Goal: Ask a question: Seek information or help from site administrators or community

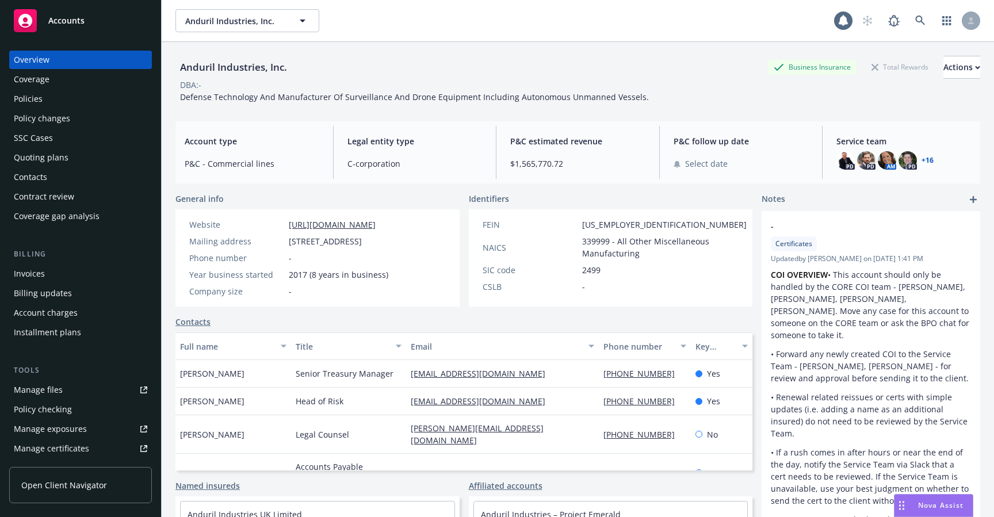
click at [895, 507] on div "Nova Assist" at bounding box center [933, 506] width 78 height 22
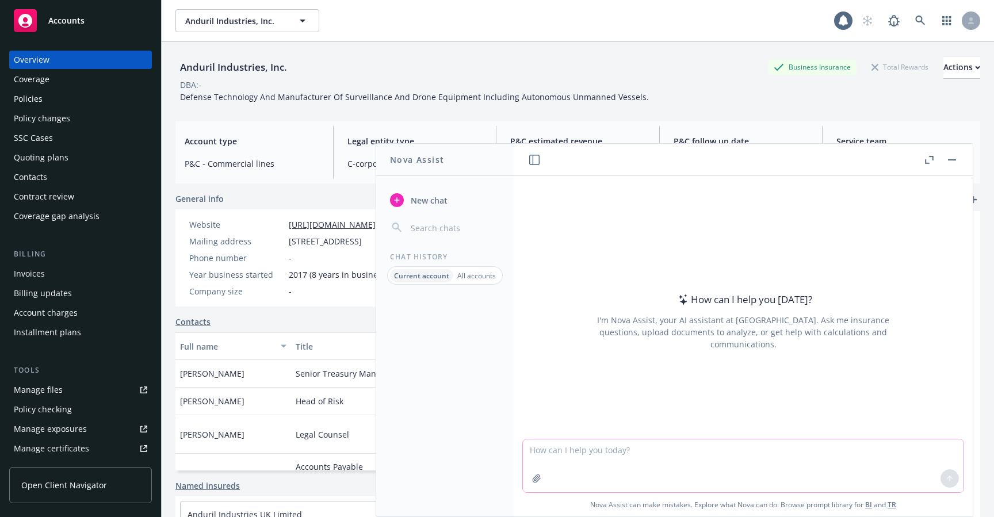
click at [751, 444] on textarea at bounding box center [743, 465] width 440 height 53
type textarea "can there be multiple carriers within a single policy? or is there only 1 carri…"
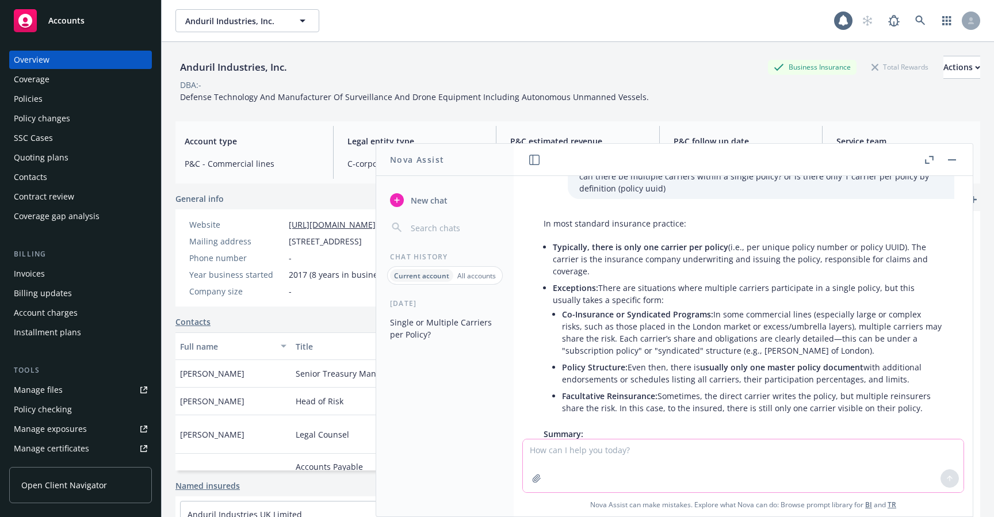
scroll to position [19, 0]
click at [637, 459] on textarea "what about at newfront? how would I check this assumption? (I am building a dat…" at bounding box center [743, 465] width 440 height 54
type textarea "what about at newfront? how would I check this assumption? (I am building a dat…"
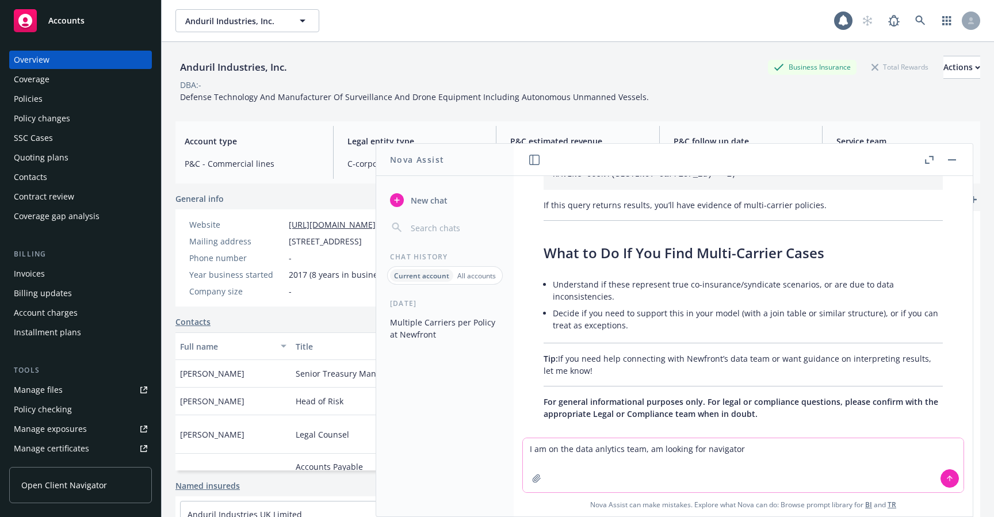
scroll to position [1012, 0]
click at [781, 444] on textarea "I am on the data analytics team, am looking for navigator" at bounding box center [743, 465] width 440 height 54
type textarea "I am on the data analytics team, am looking for navigator insights into this to…"
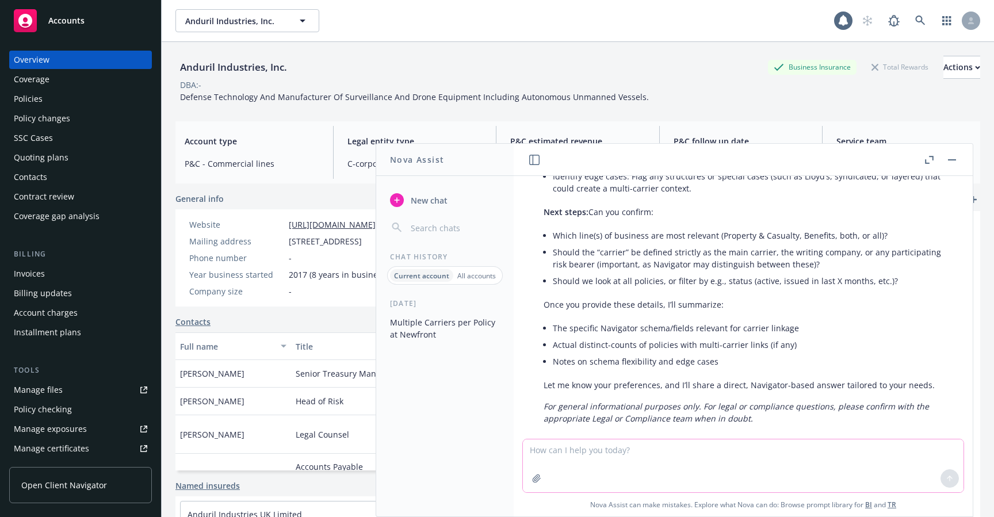
scroll to position [1478, 0]
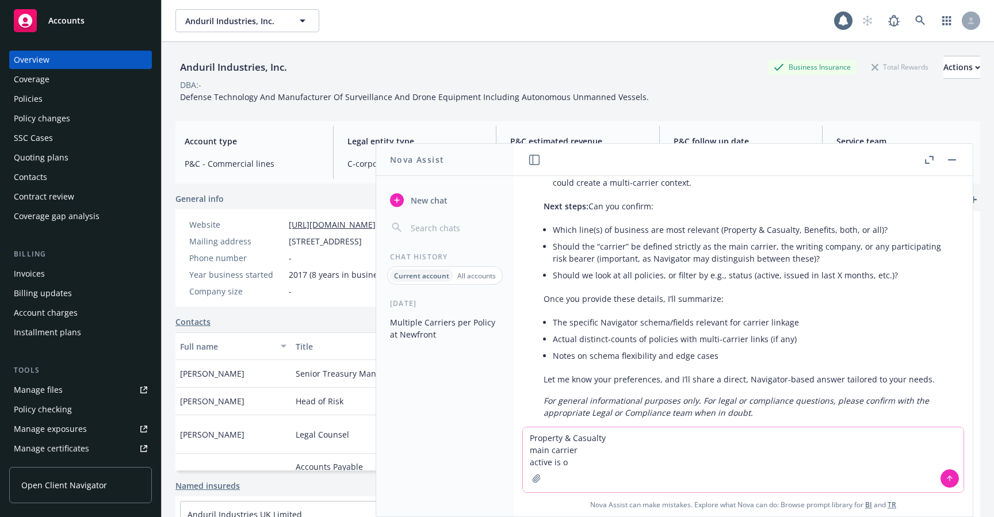
type textarea "Property & Casualty main carrier active is ok"
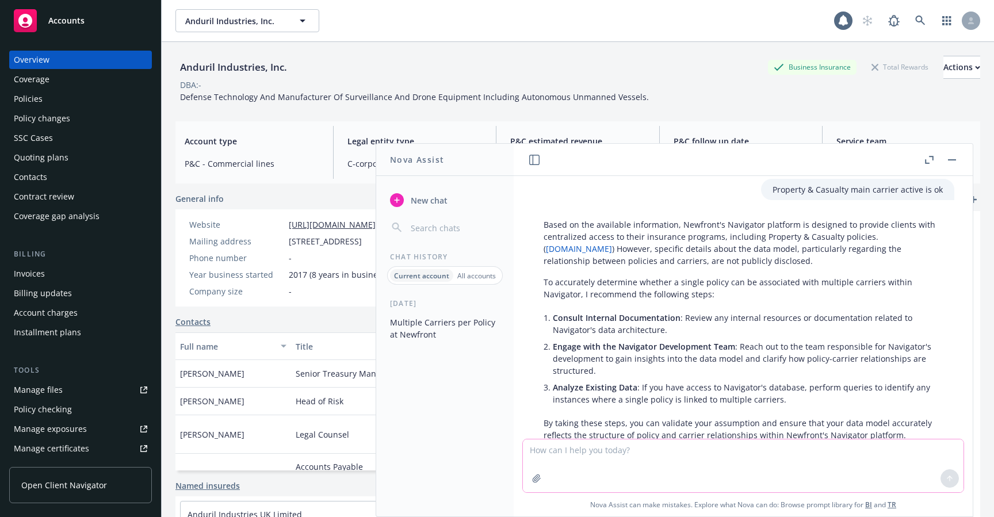
scroll to position [1726, 0]
